Goal: Task Accomplishment & Management: Complete application form

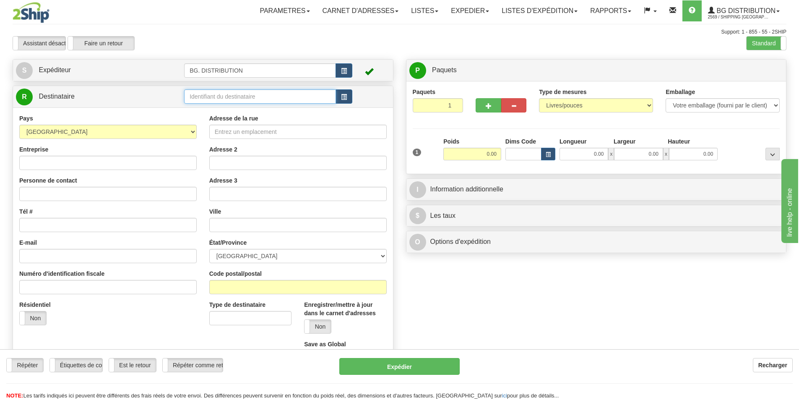
click at [258, 99] on input "text" at bounding box center [260, 96] width 152 height 14
click at [765, 43] on label "Standard" at bounding box center [766, 42] width 39 height 13
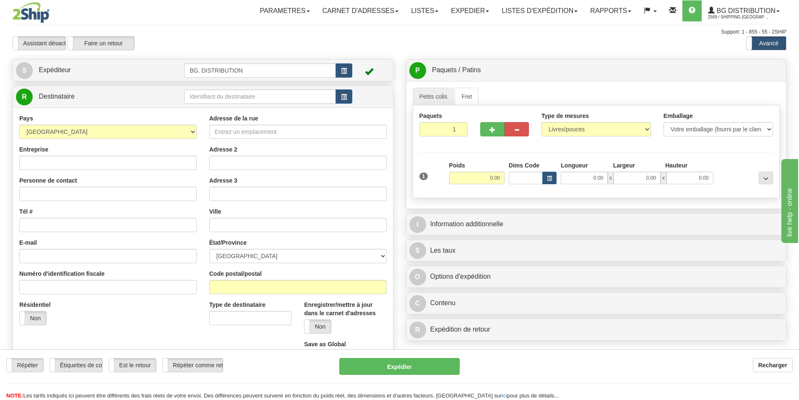
click at [768, 47] on label "Avancé" at bounding box center [766, 42] width 39 height 13
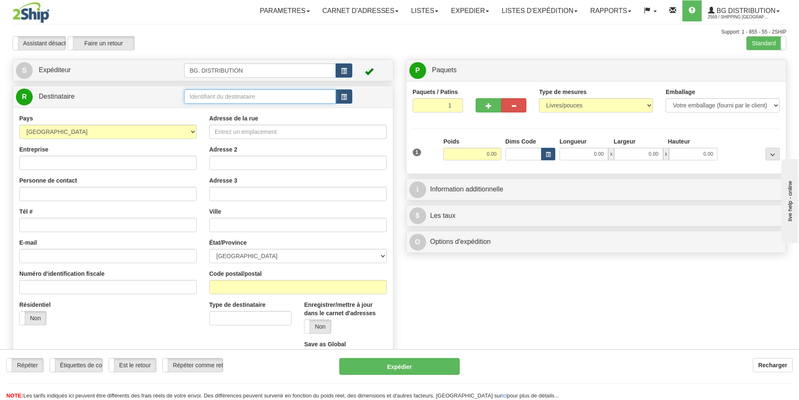
click at [217, 94] on input "text" at bounding box center [260, 96] width 152 height 14
type input "20116"
click button "Supprimer" at bounding box center [0, 0] width 0 height 0
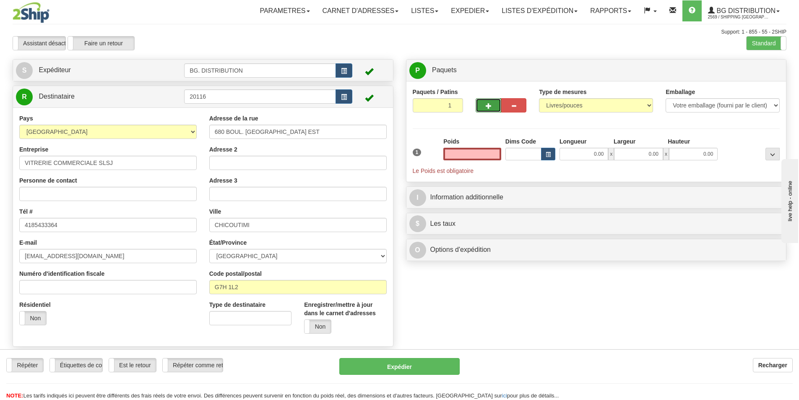
type input "0.00"
click at [487, 105] on span "button" at bounding box center [489, 105] width 6 height 5
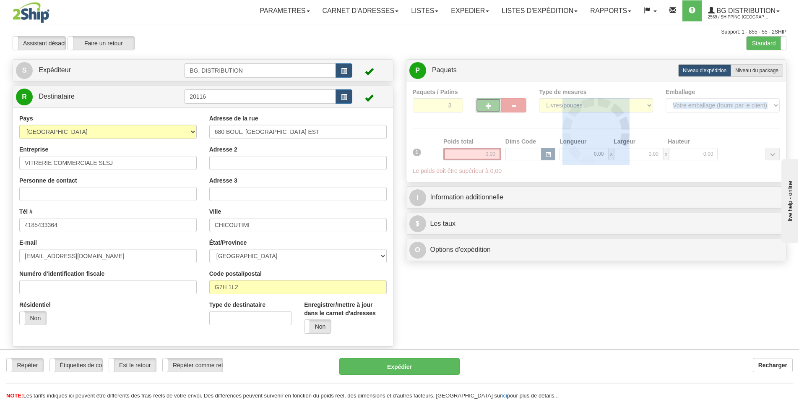
click at [487, 105] on div at bounding box center [596, 132] width 367 height 88
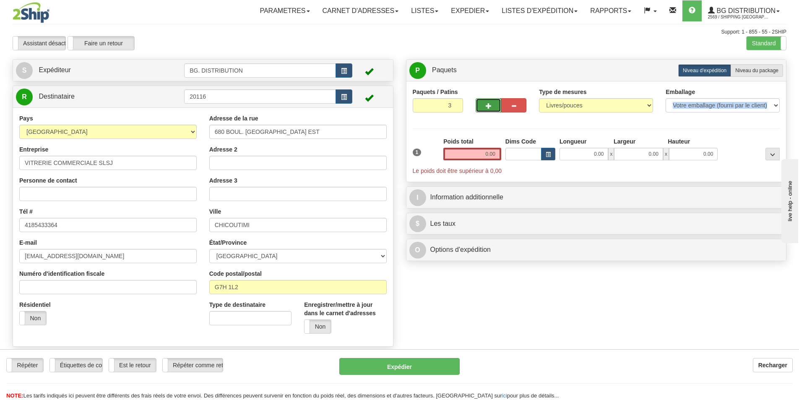
click at [490, 104] on span "button" at bounding box center [489, 105] width 6 height 5
type input "4"
click at [763, 69] on span "Niveau du package" at bounding box center [756, 71] width 43 height 6
radio input "true"
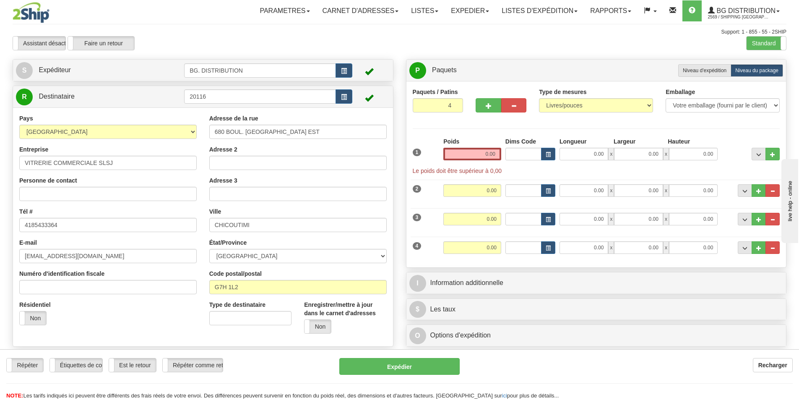
click at [479, 161] on div "Poids 0.00" at bounding box center [472, 151] width 62 height 29
click at [484, 152] on input "0.00" at bounding box center [472, 154] width 58 height 13
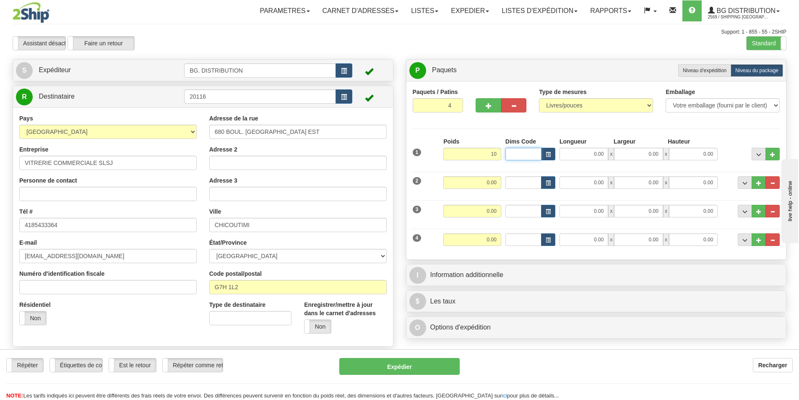
type input "10.00"
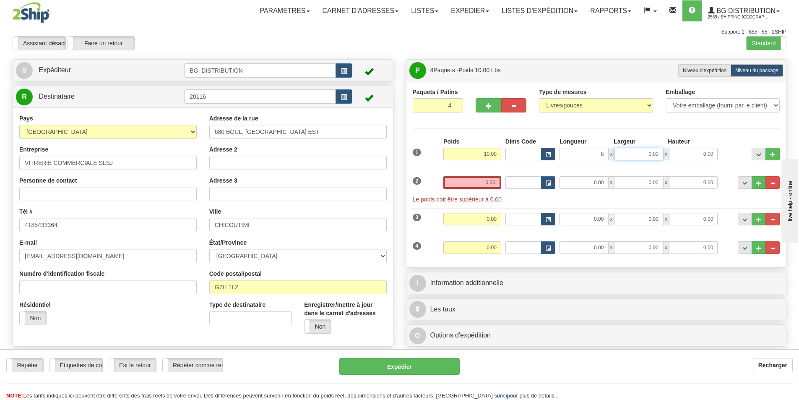
type input "8.00"
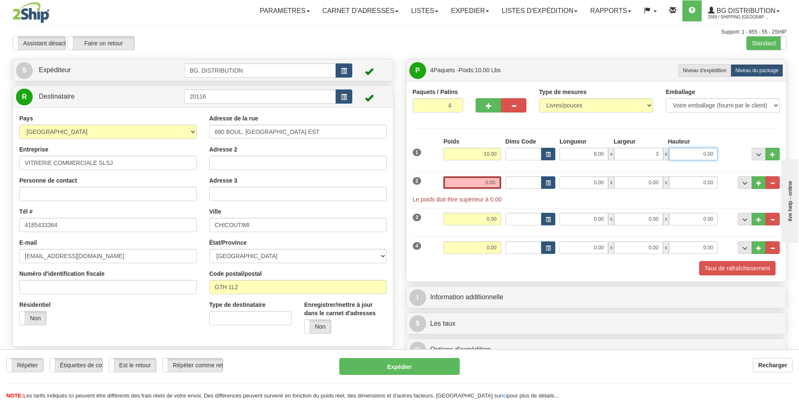
type input "3.00"
type input "33.00"
click at [591, 175] on div "2 Poids 0.00 Dims Code Longueur Largeur 0.00" at bounding box center [597, 185] width 372 height 36
click at [481, 178] on input "0.00" at bounding box center [472, 182] width 58 height 13
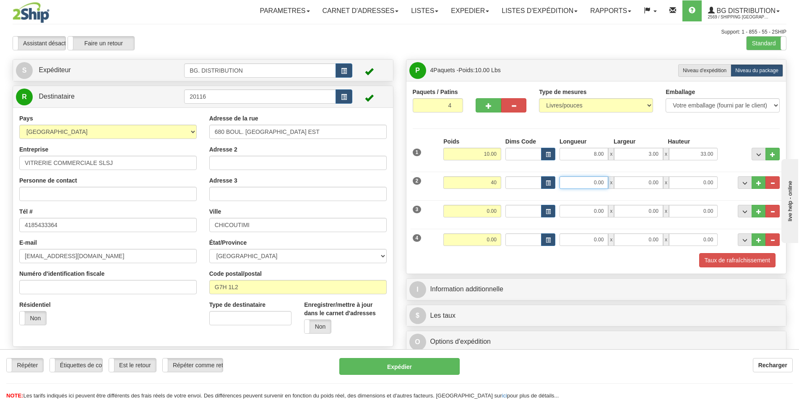
type input "40.00"
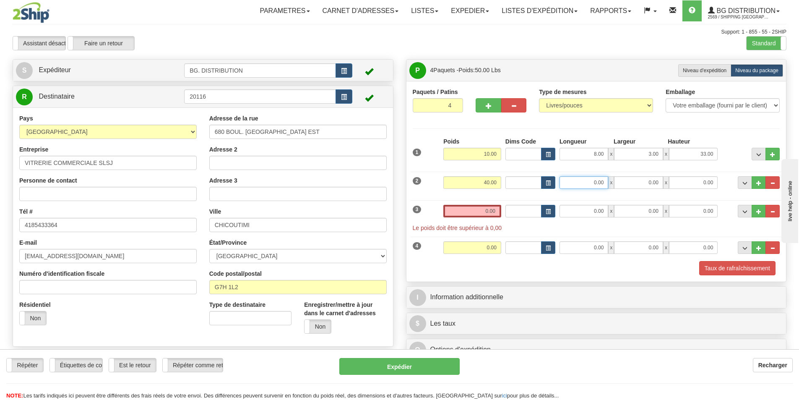
click at [591, 184] on input "0.00" at bounding box center [583, 182] width 49 height 13
type input "12.00"
type input "9.00"
type input "34.00"
click at [484, 210] on input "0.00" at bounding box center [472, 211] width 58 height 13
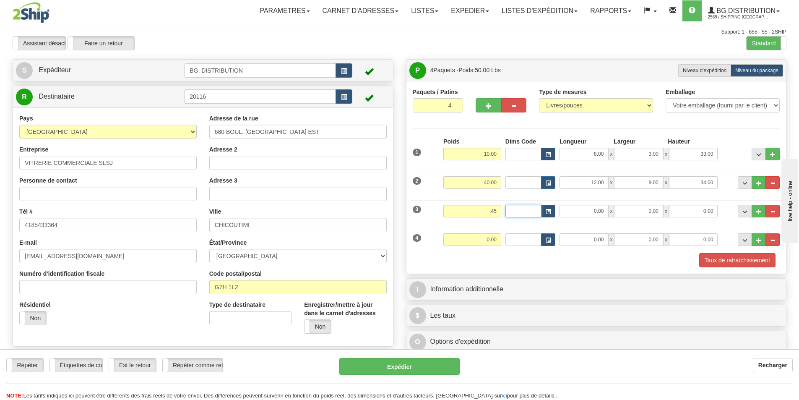
type input "0.45"
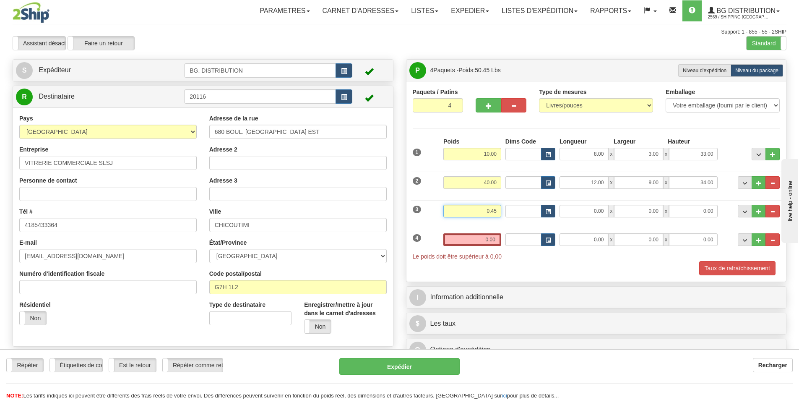
drag, startPoint x: 484, startPoint y: 210, endPoint x: 511, endPoint y: 207, distance: 27.8
click at [511, 207] on div "3 Poids 0.45 Dims Code Longueur Largeur 0.00" at bounding box center [597, 210] width 372 height 28
type input "45.00"
type input "11.00"
type input "7.00"
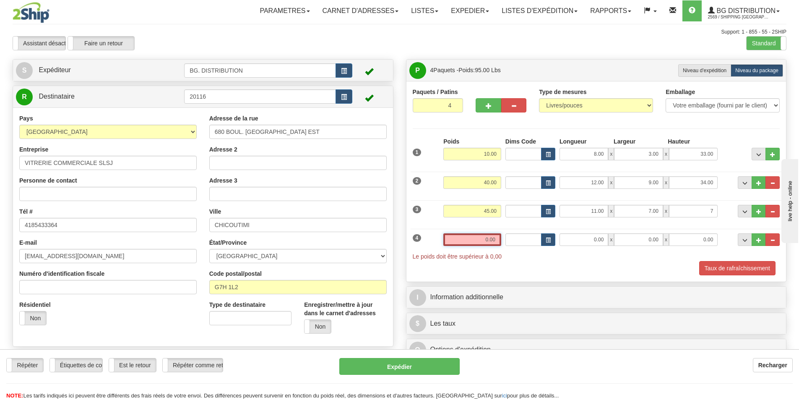
type input "7.00"
click at [478, 233] on input "0.00" at bounding box center [472, 239] width 58 height 13
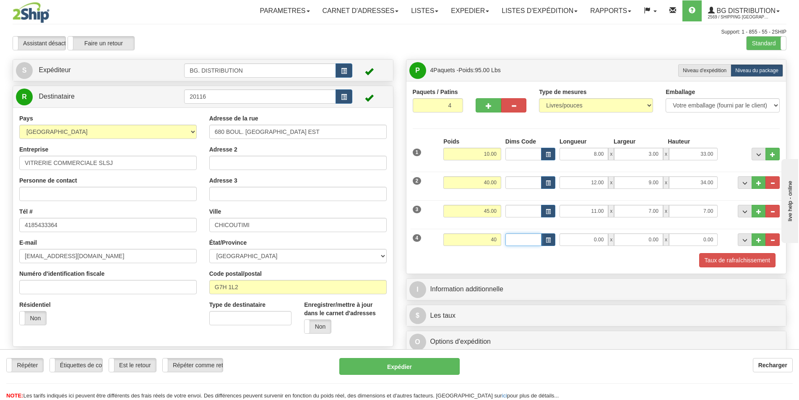
type input "40.00"
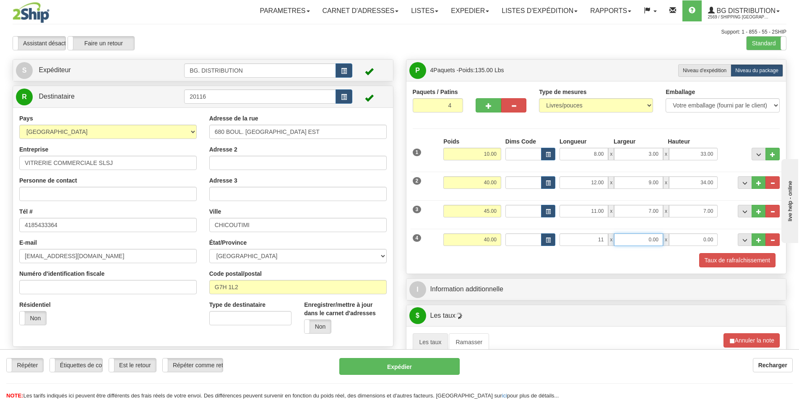
type input "11.00"
type input "7.00"
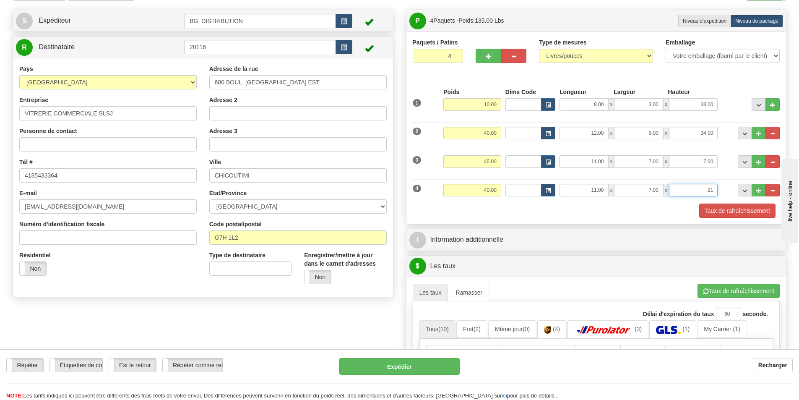
scroll to position [168, 0]
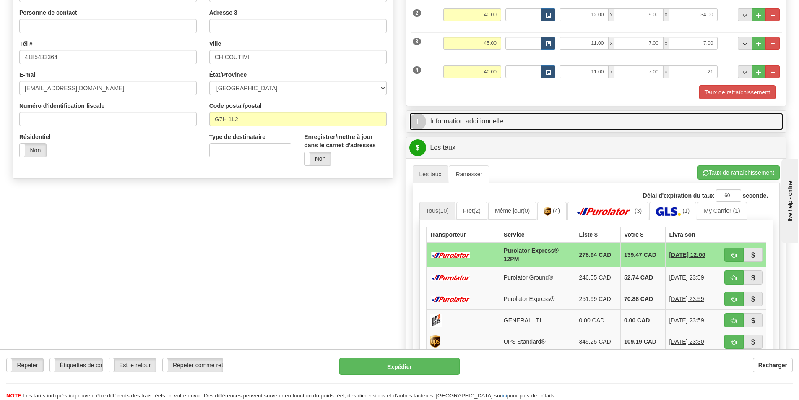
type input "21.00"
click at [494, 129] on link "I Information additionnelle" at bounding box center [596, 121] width 374 height 17
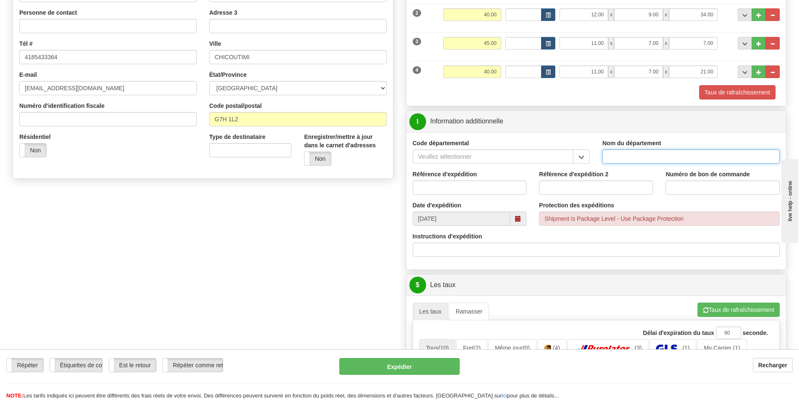
click at [615, 155] on input "Nom du département" at bounding box center [690, 156] width 177 height 14
type input "."
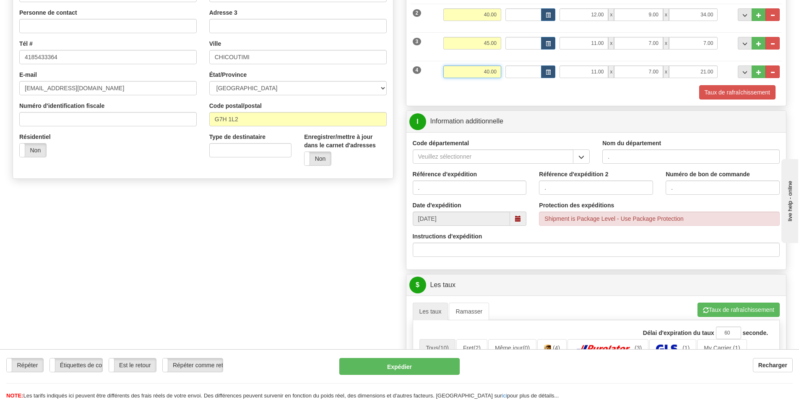
drag, startPoint x: 471, startPoint y: 70, endPoint x: 517, endPoint y: 65, distance: 46.0
click at [516, 65] on div "4 Poids 40.00 Dims Code Longueur Largeur x x" at bounding box center [597, 71] width 372 height 28
type input "35.00"
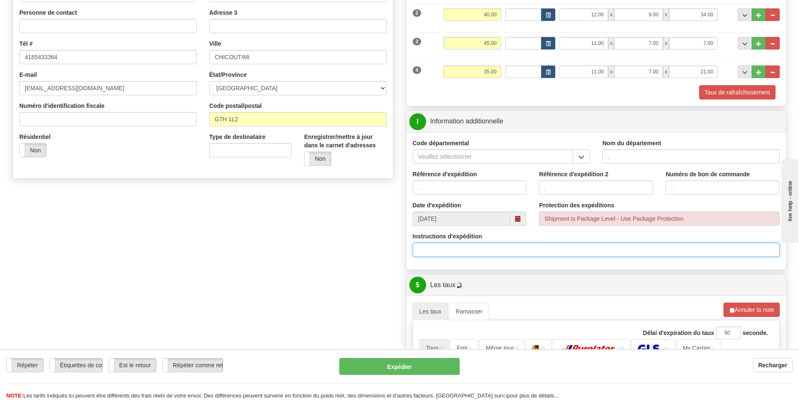
click at [450, 248] on input "Instructions d'expédition" at bounding box center [596, 249] width 367 height 14
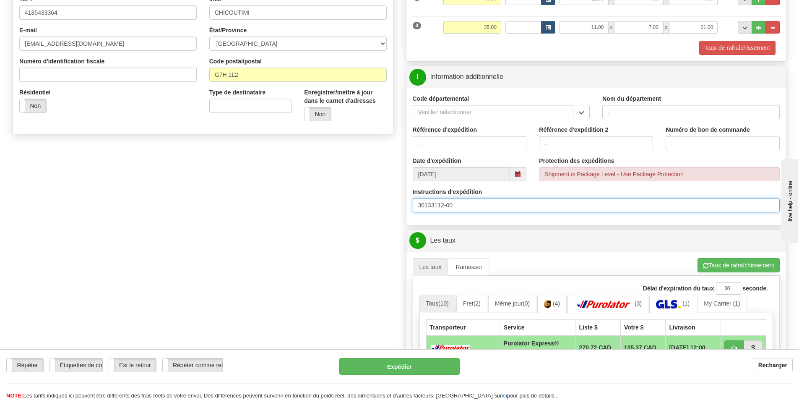
scroll to position [294, 0]
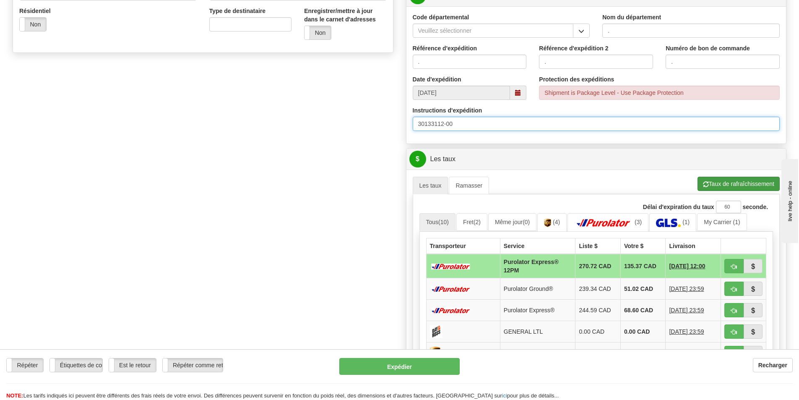
type input "30133112-00"
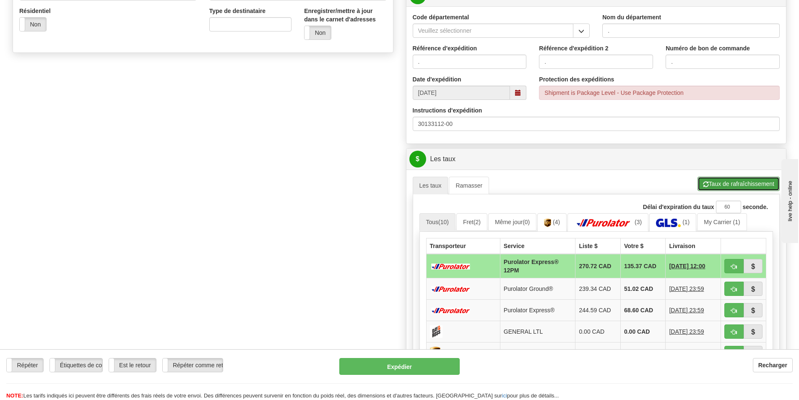
click at [727, 187] on button "Taux de rafraîchissement" at bounding box center [738, 184] width 82 height 14
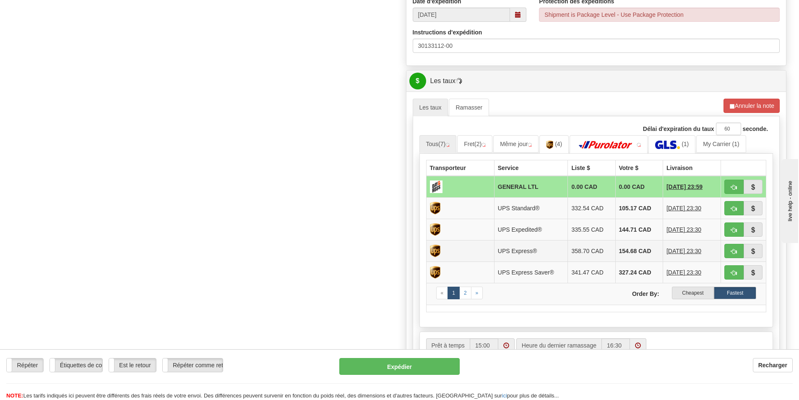
scroll to position [377, 0]
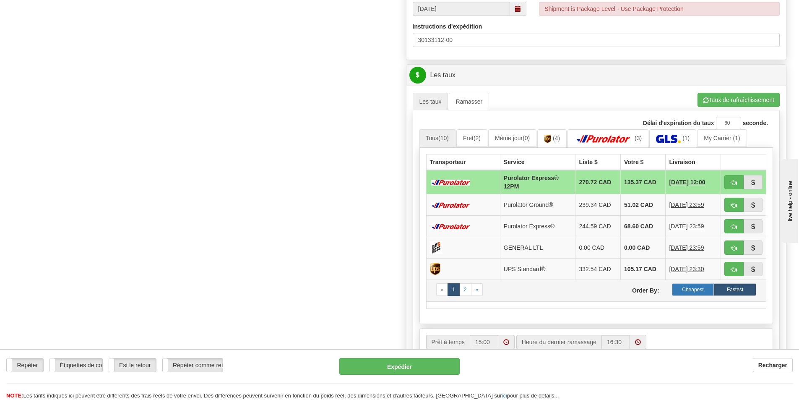
click at [693, 289] on label "Cheapest" at bounding box center [693, 289] width 42 height 13
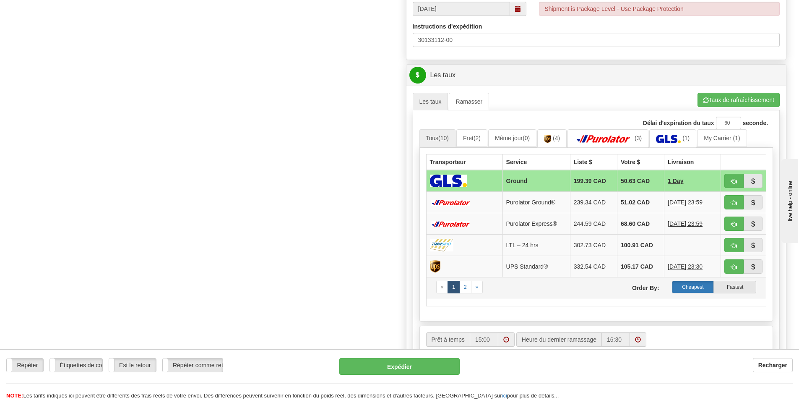
click at [691, 286] on label "Cheapest" at bounding box center [693, 287] width 42 height 13
click at [729, 180] on button "button" at bounding box center [733, 181] width 19 height 14
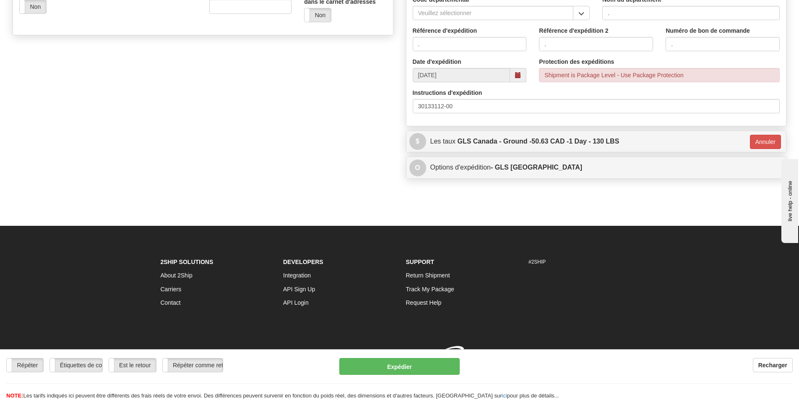
type input "1"
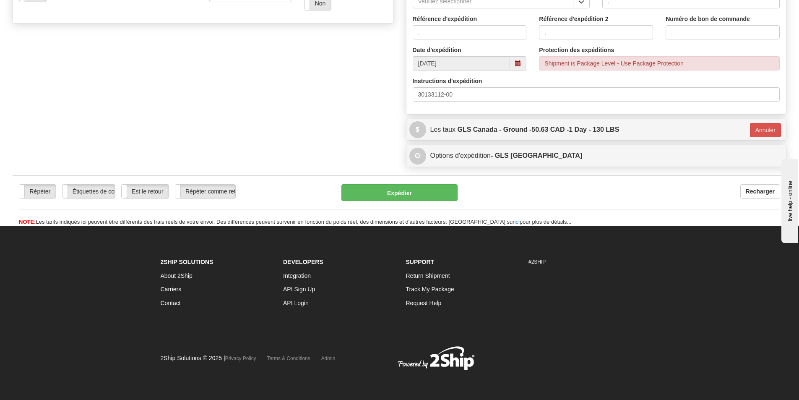
click at [437, 207] on div "Répéter Répéter Étiquettes de courrier électronique Étiquettes de courrier élec…" at bounding box center [400, 205] width 774 height 42
click at [432, 193] on button "Expédier" at bounding box center [399, 192] width 116 height 17
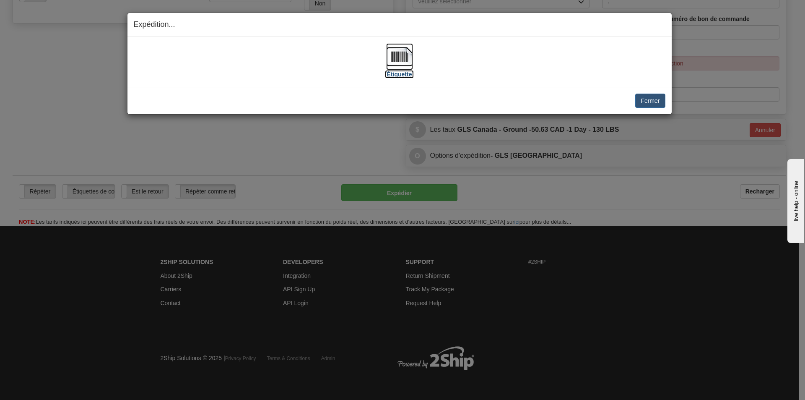
click at [398, 57] on img at bounding box center [399, 56] width 27 height 27
